Goal: Task Accomplishment & Management: Manage account settings

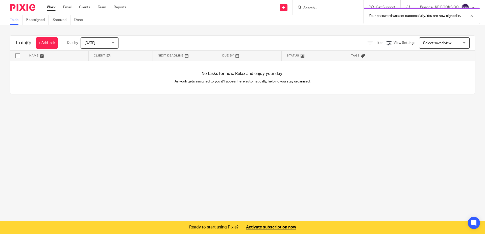
click at [299, 158] on main "To do Reassigned Snoozed Done To do (0) + Add task Due by Today Today Today Tom…" at bounding box center [242, 117] width 485 height 234
click at [471, 14] on div at bounding box center [468, 16] width 14 height 6
click at [465, 9] on img at bounding box center [465, 8] width 8 height 8
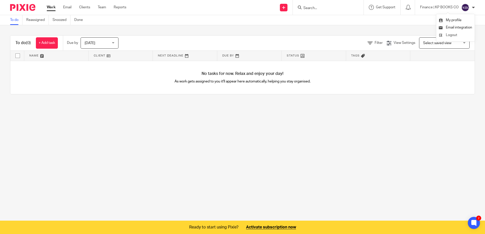
click at [452, 36] on span "Logout" at bounding box center [451, 35] width 11 height 4
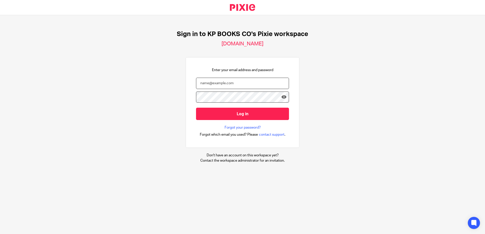
click at [230, 88] on input "email" at bounding box center [242, 83] width 93 height 11
type input "[PERSON_NAME][EMAIL_ADDRESS][DOMAIN_NAME]"
drag, startPoint x: 387, startPoint y: 91, endPoint x: 391, endPoint y: 89, distance: 4.6
click at [391, 89] on div "Sign in to KP BOOKS CO's Pixie workspace [DOMAIN_NAME] Enter your email address…" at bounding box center [242, 96] width 485 height 163
click at [181, 91] on div "Sign in to KP BOOKS CO's Pixie workspace [DOMAIN_NAME] Enter your email address…" at bounding box center [242, 96] width 485 height 163
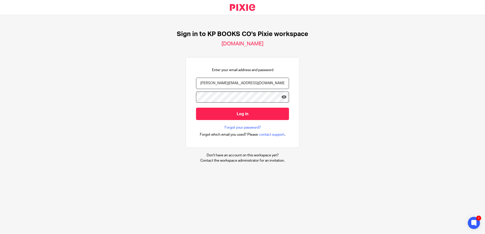
click at [247, 122] on form "[PERSON_NAME][EMAIL_ADDRESS][DOMAIN_NAME] Log in" at bounding box center [242, 102] width 93 height 48
click at [248, 114] on input "Log in" at bounding box center [242, 114] width 93 height 12
